Goal: Task Accomplishment & Management: Use online tool/utility

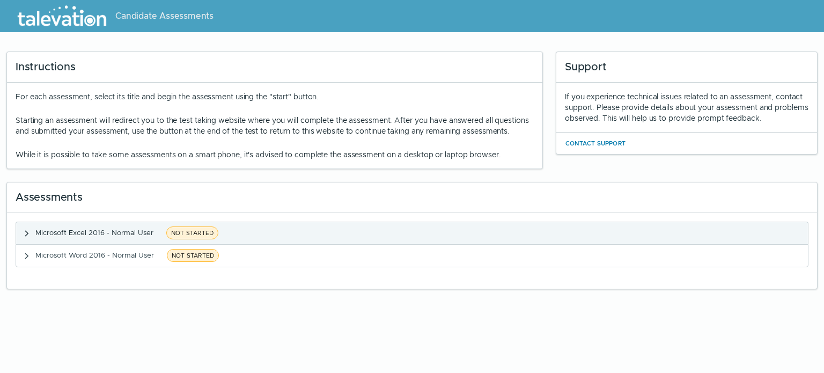
click at [147, 237] on span "Microsoft Excel 2016 - Normal User" at bounding box center [94, 232] width 118 height 9
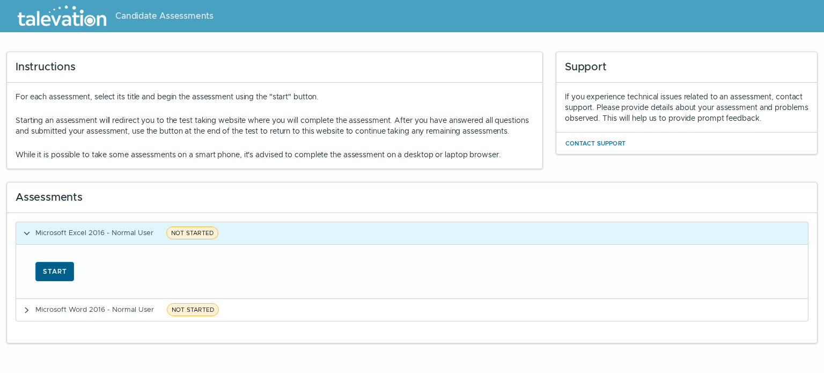
click at [61, 281] on button "Start" at bounding box center [54, 271] width 39 height 19
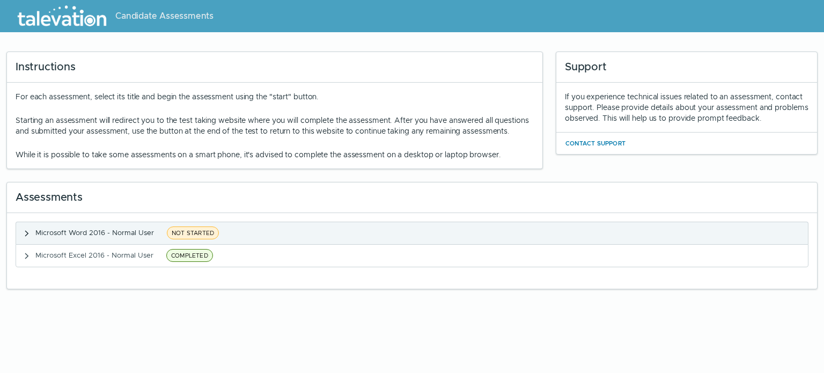
click at [133, 237] on span "Microsoft Word 2016 - Normal User" at bounding box center [94, 232] width 119 height 9
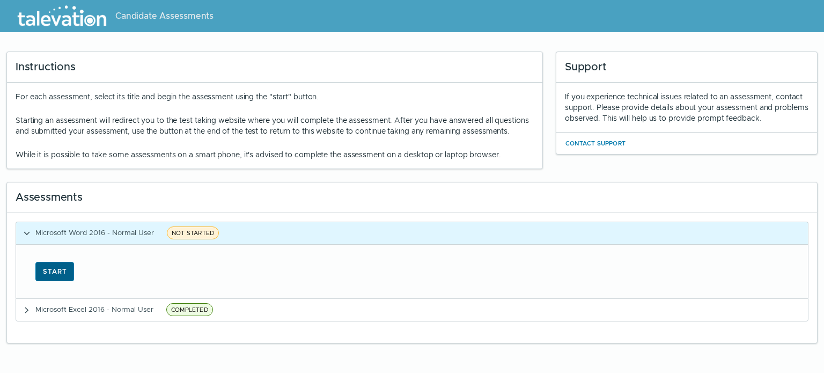
click at [56, 277] on button "Start" at bounding box center [54, 271] width 39 height 19
